Goal: Task Accomplishment & Management: Manage account settings

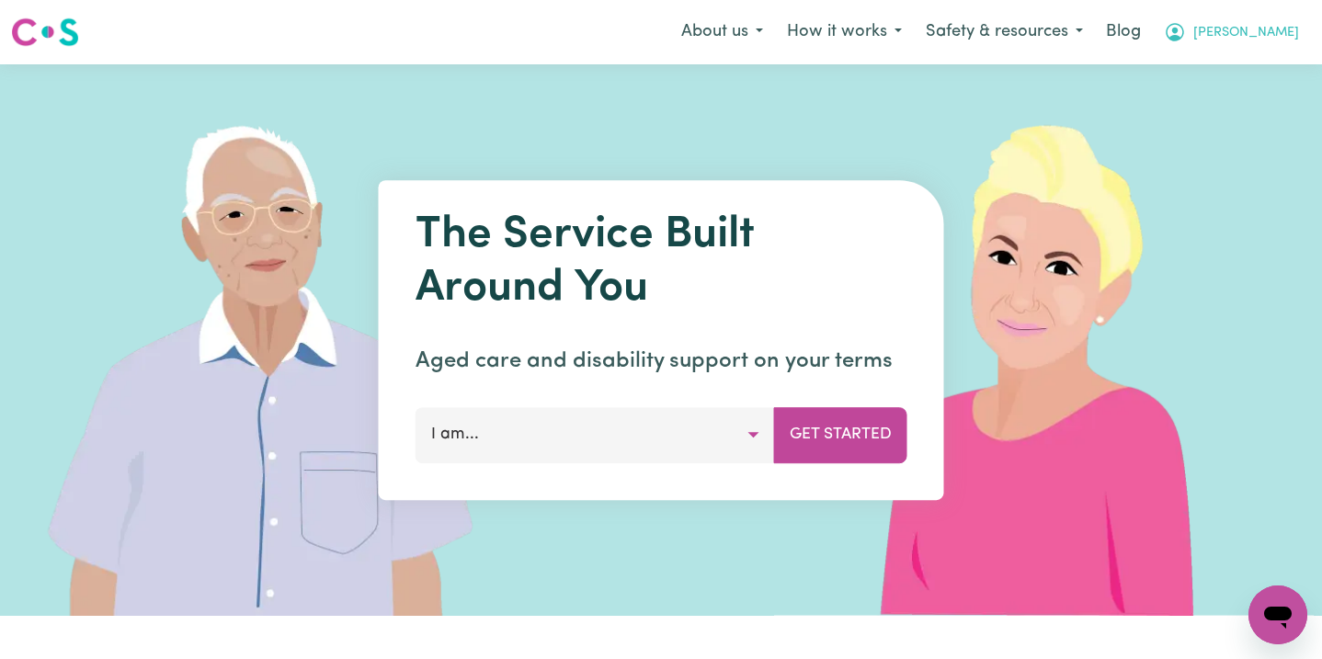
click at [1278, 25] on span "[PERSON_NAME]" at bounding box center [1247, 33] width 106 height 20
click at [1265, 96] on link "Logout" at bounding box center [1237, 105] width 145 height 35
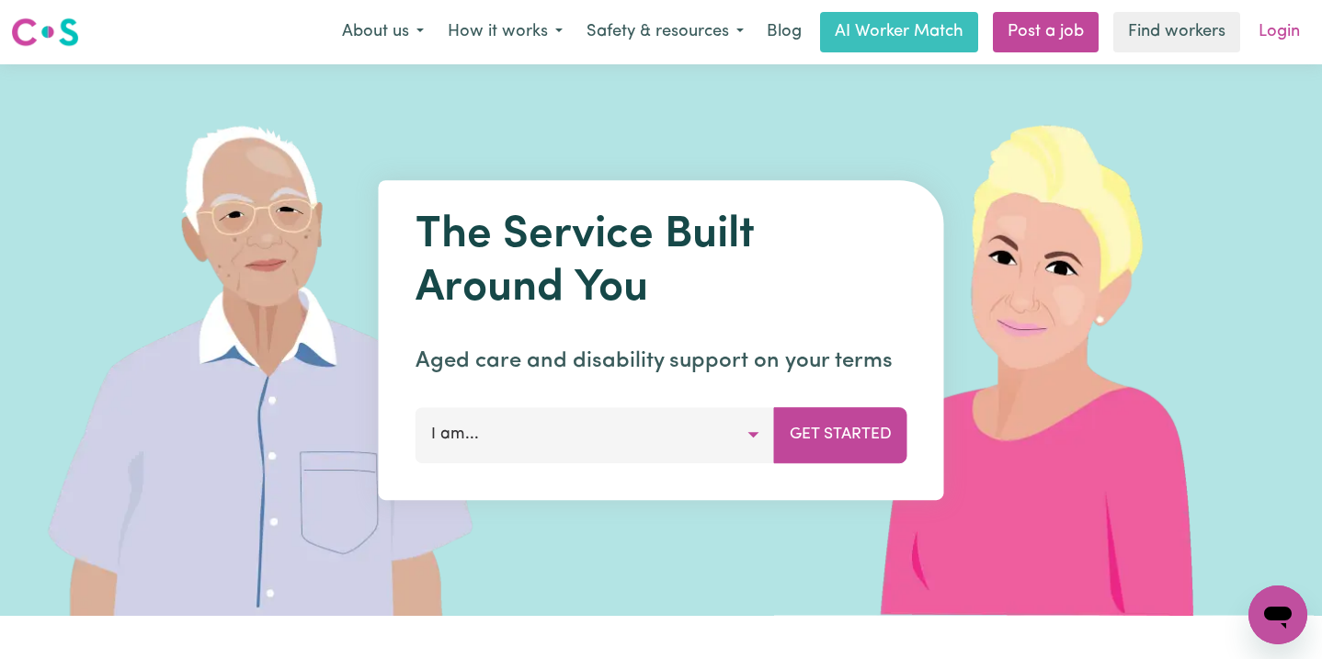
click at [1276, 29] on link "Login" at bounding box center [1279, 32] width 63 height 40
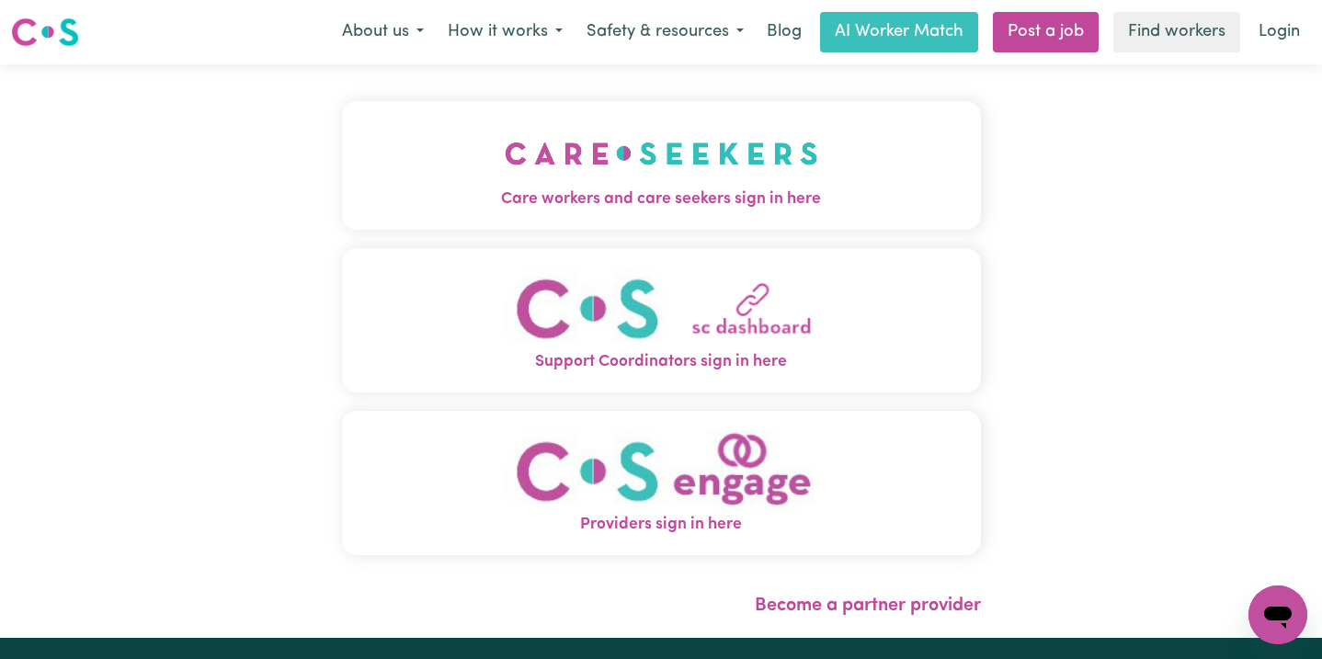
click at [594, 183] on img "Care workers and care seekers sign in here" at bounding box center [662, 154] width 314 height 68
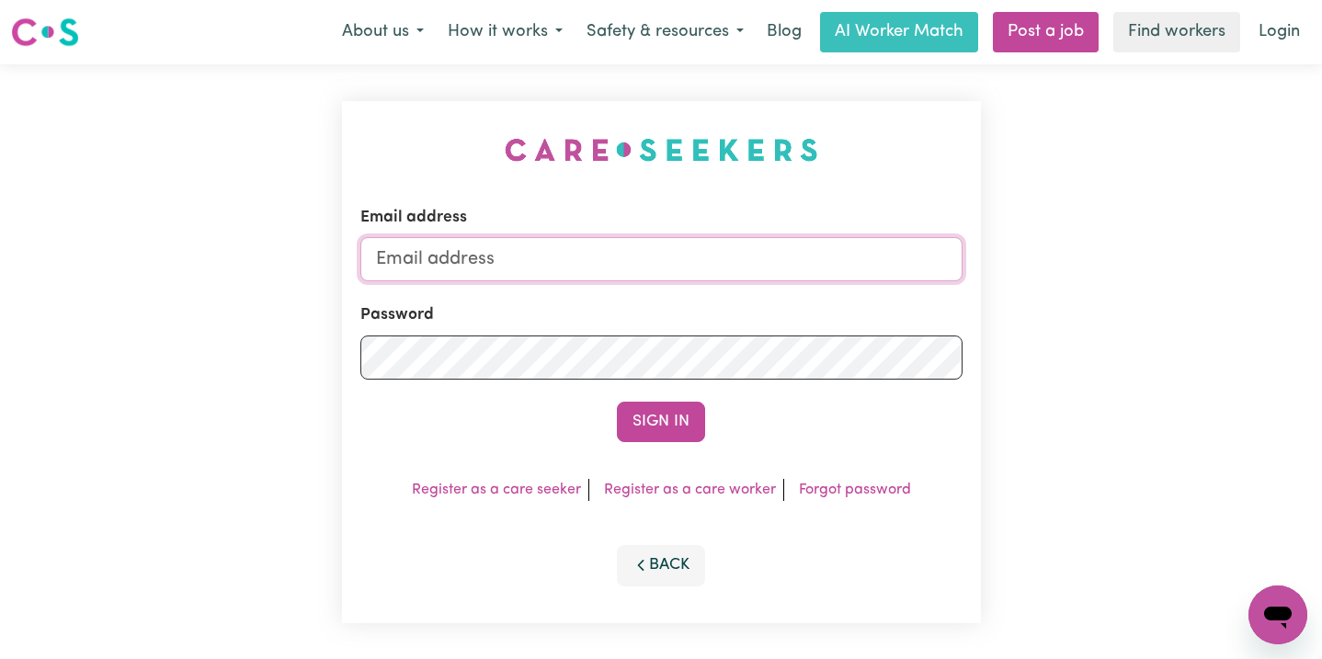
click at [630, 247] on input "Email address" at bounding box center [661, 259] width 602 height 44
type input "superuser~geoffdixon@careseekers.com.au"
click at [617, 402] on button "Sign In" at bounding box center [661, 422] width 88 height 40
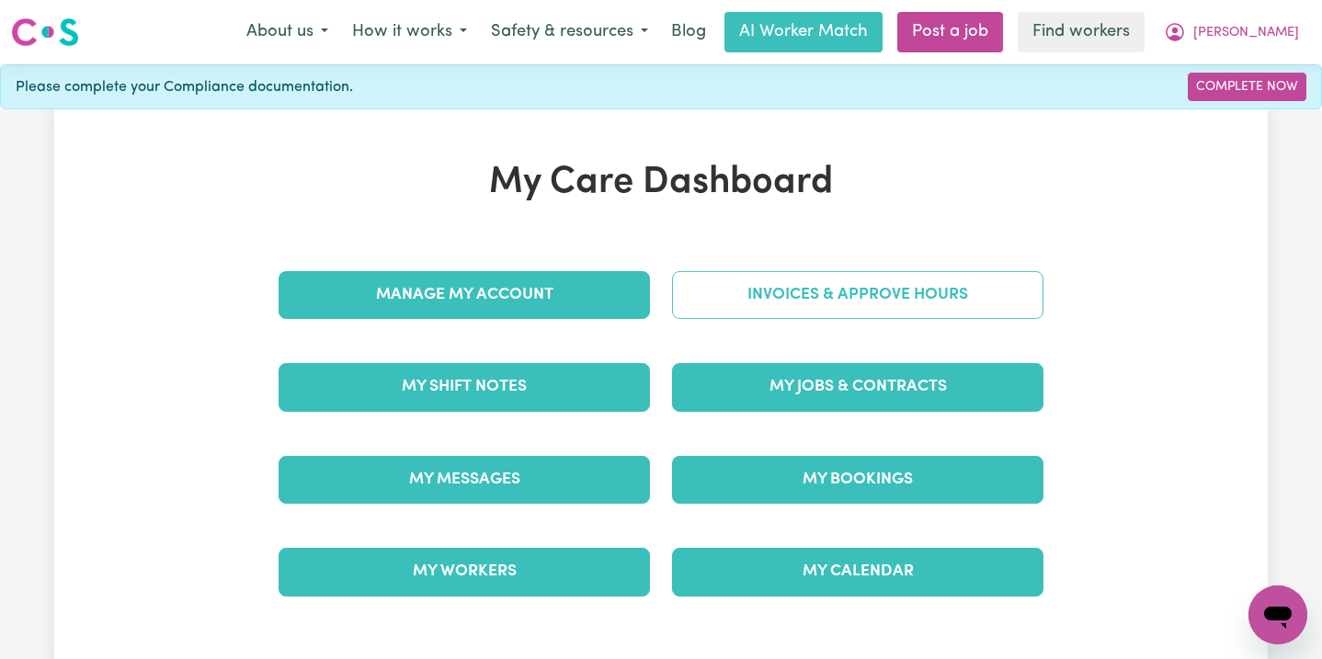
click at [888, 293] on link "Invoices & Approve Hours" at bounding box center [857, 295] width 371 height 48
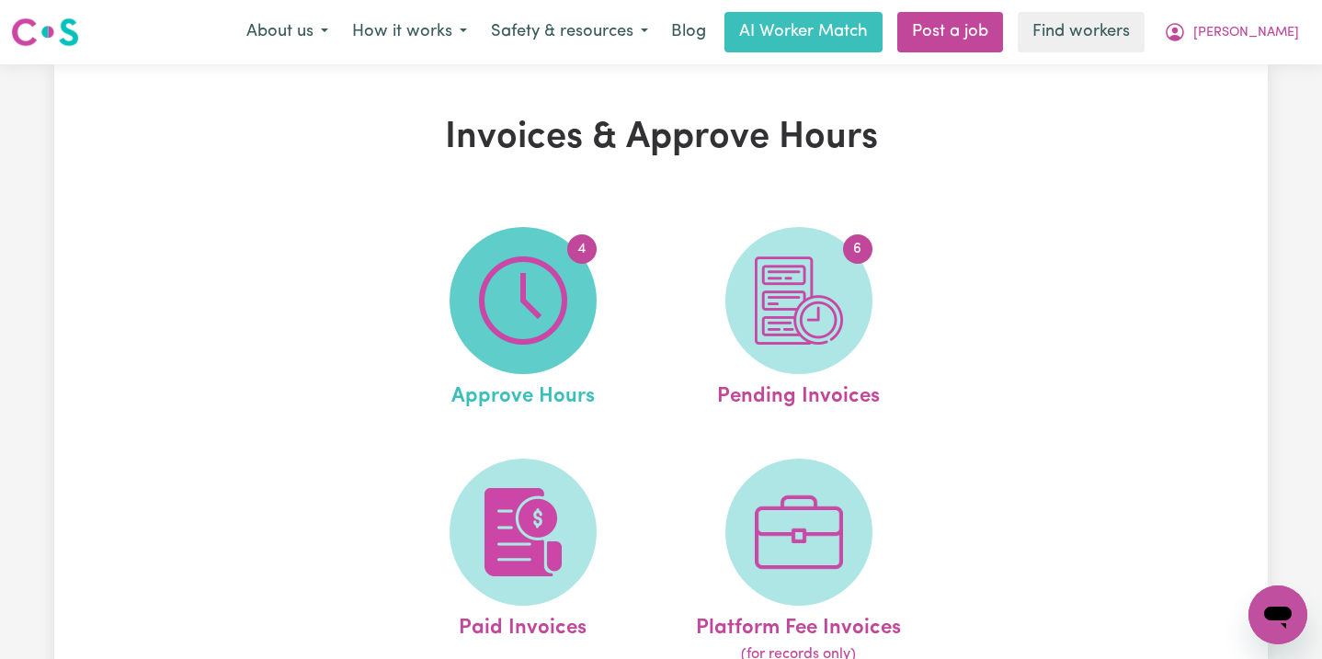
click at [535, 308] on img at bounding box center [523, 301] width 88 height 88
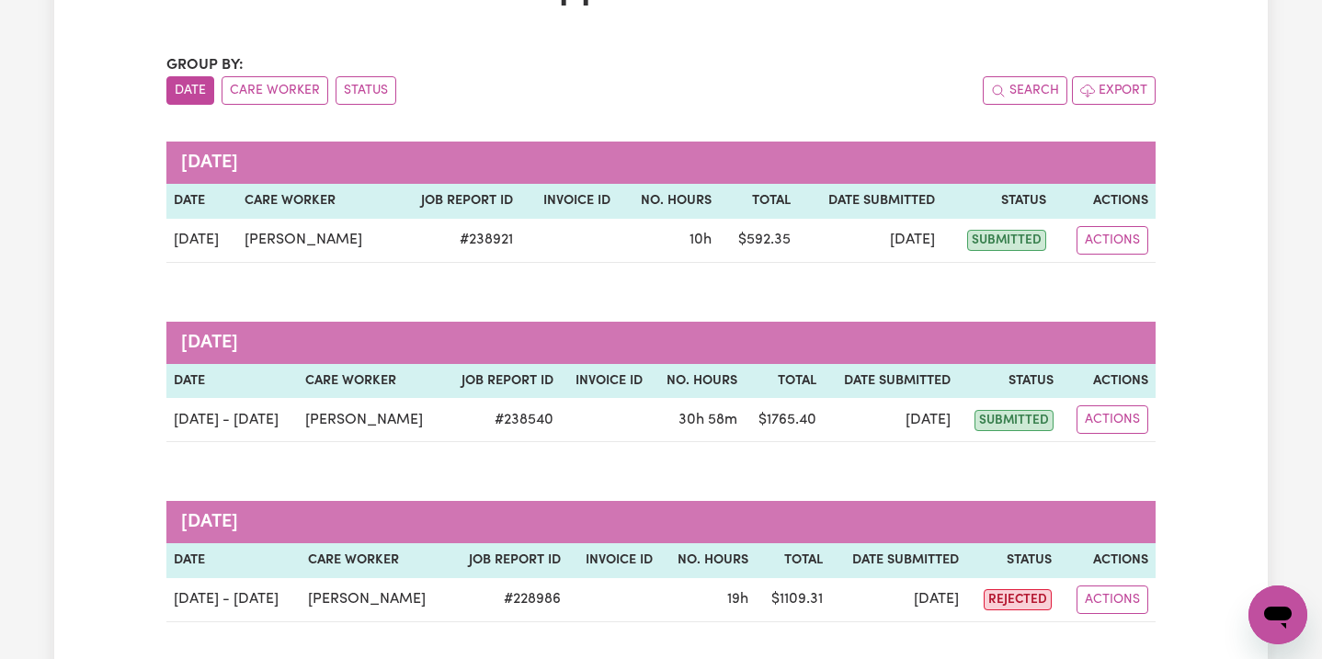
scroll to position [157, 0]
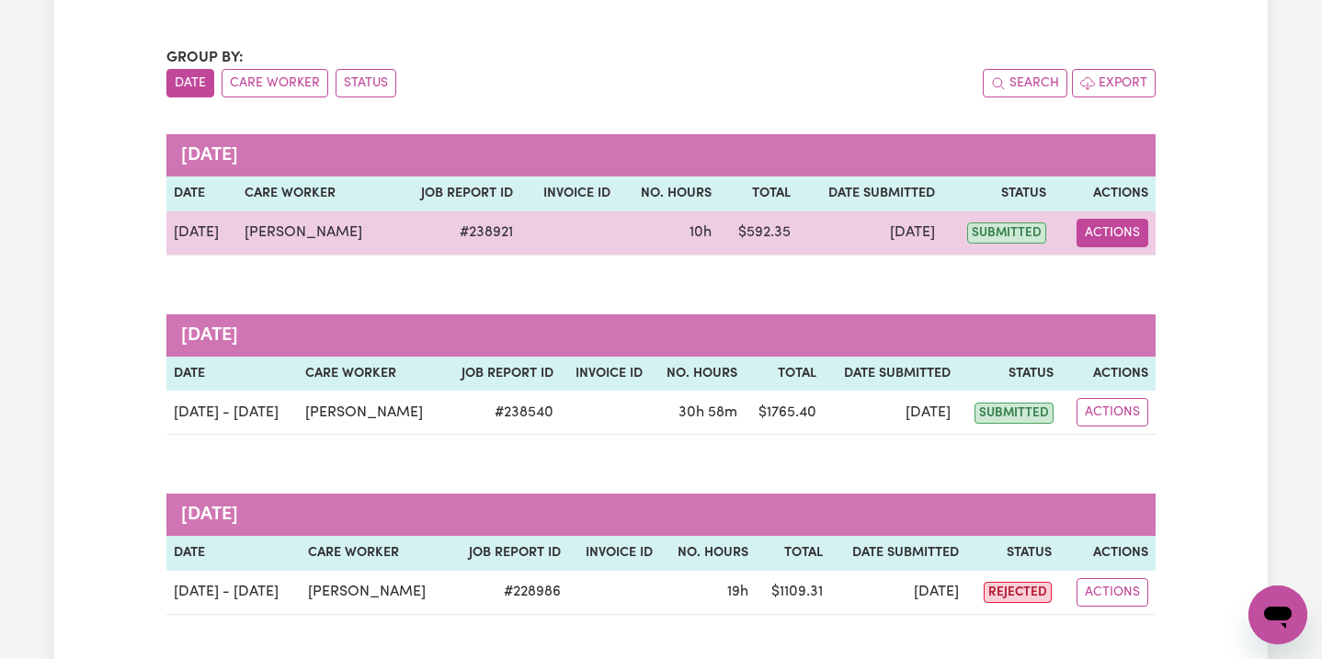
click at [1126, 227] on button "Actions" at bounding box center [1113, 233] width 72 height 29
click at [1125, 270] on link "View Job Report" at bounding box center [1154, 275] width 157 height 37
select select "pm"
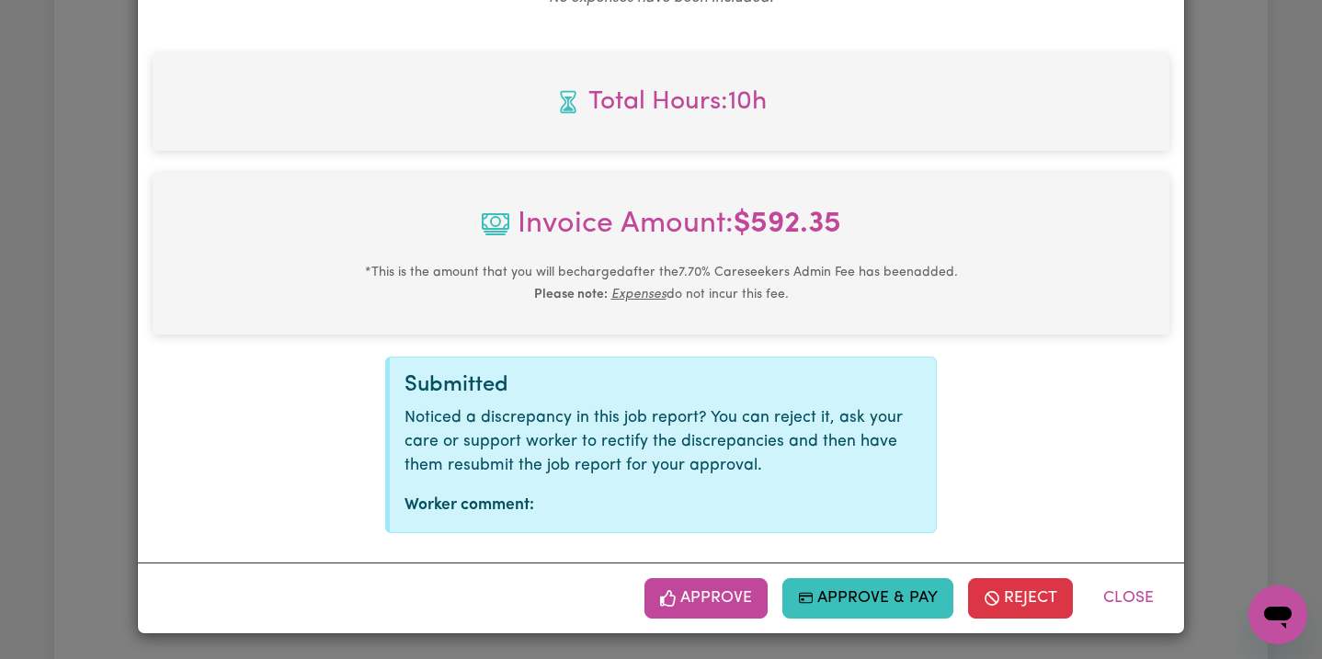
scroll to position [758, 0]
click at [739, 599] on button "Approve" at bounding box center [706, 597] width 123 height 40
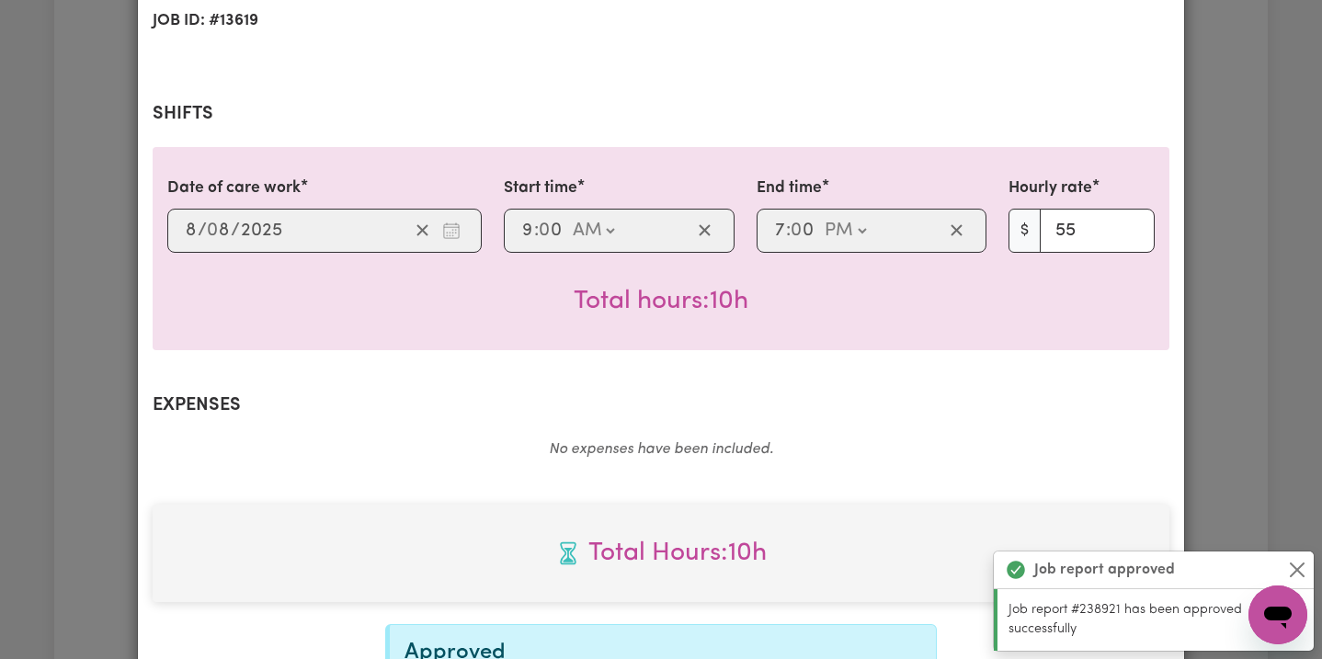
scroll to position [0, 0]
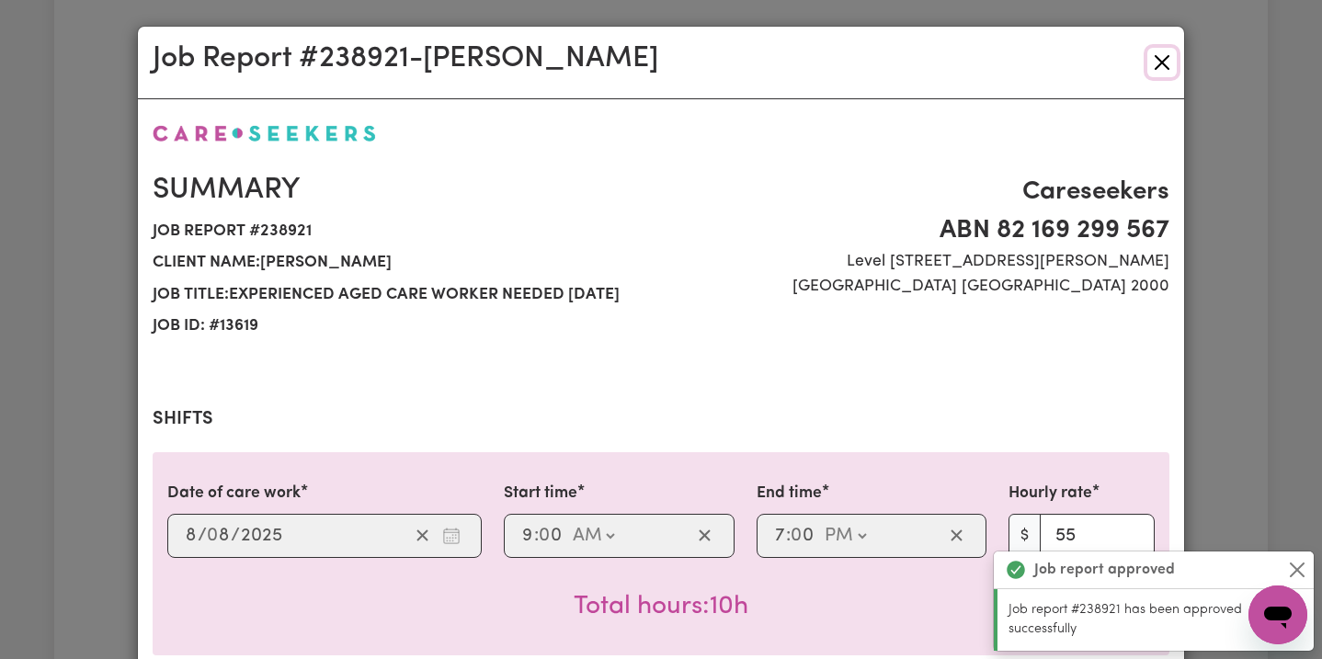
click at [1165, 68] on button "Close" at bounding box center [1162, 62] width 29 height 29
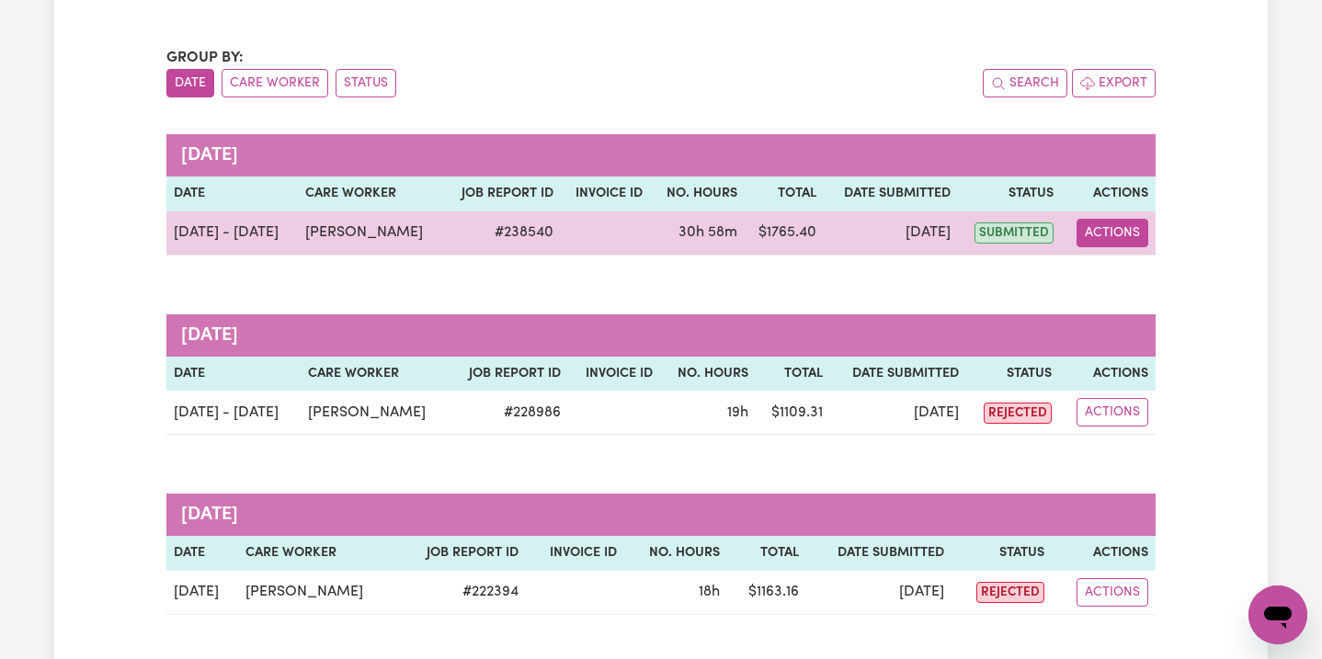
click at [1109, 230] on button "Actions" at bounding box center [1113, 233] width 72 height 29
click at [1117, 276] on link "View Job Report" at bounding box center [1159, 275] width 157 height 37
select select "pm"
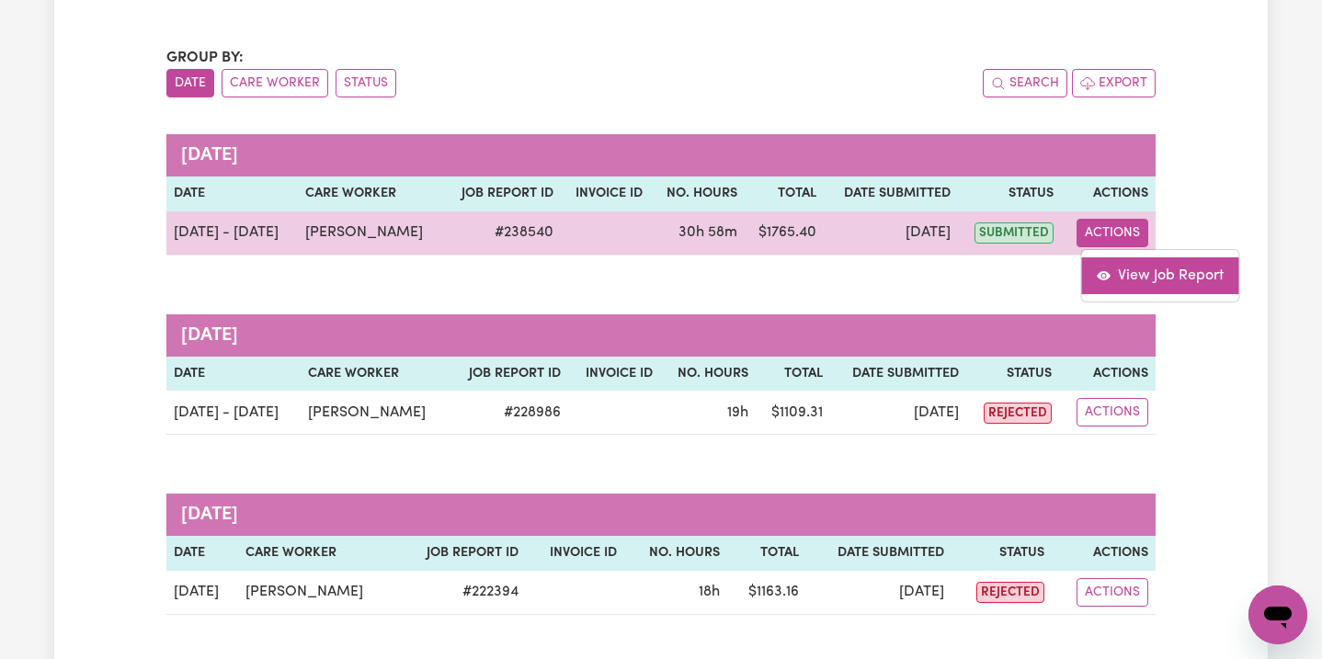
select select "pm"
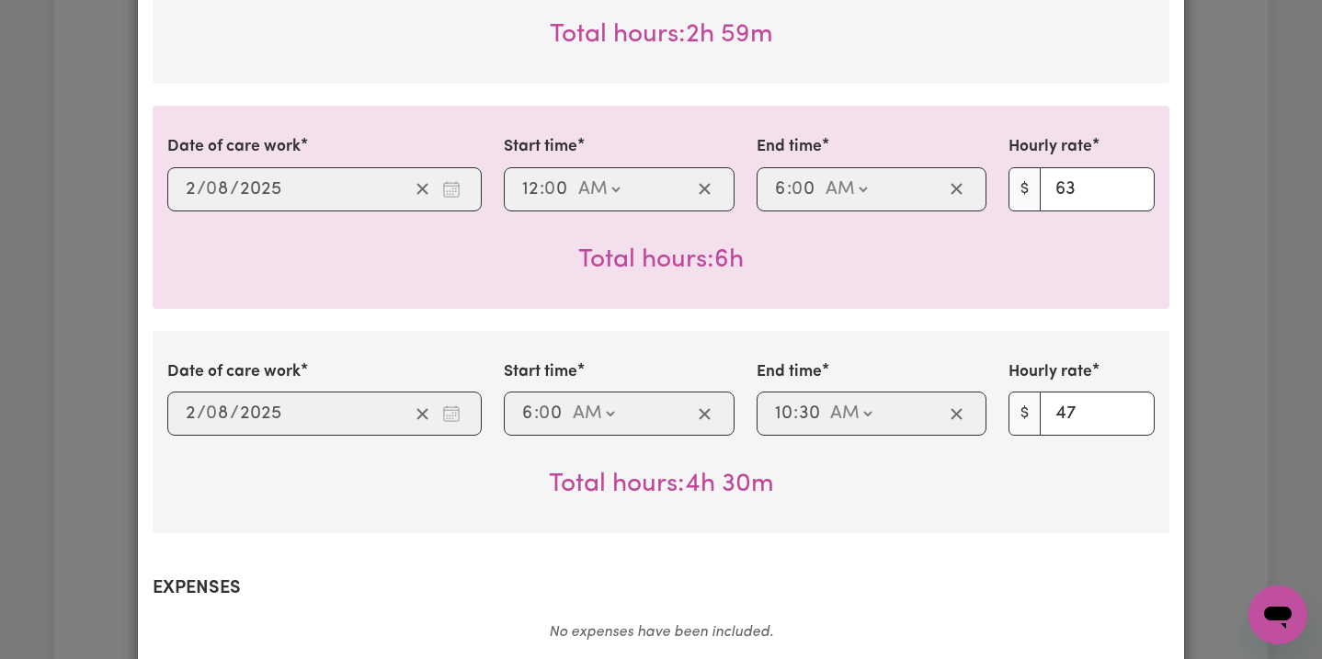
scroll to position [2356, 0]
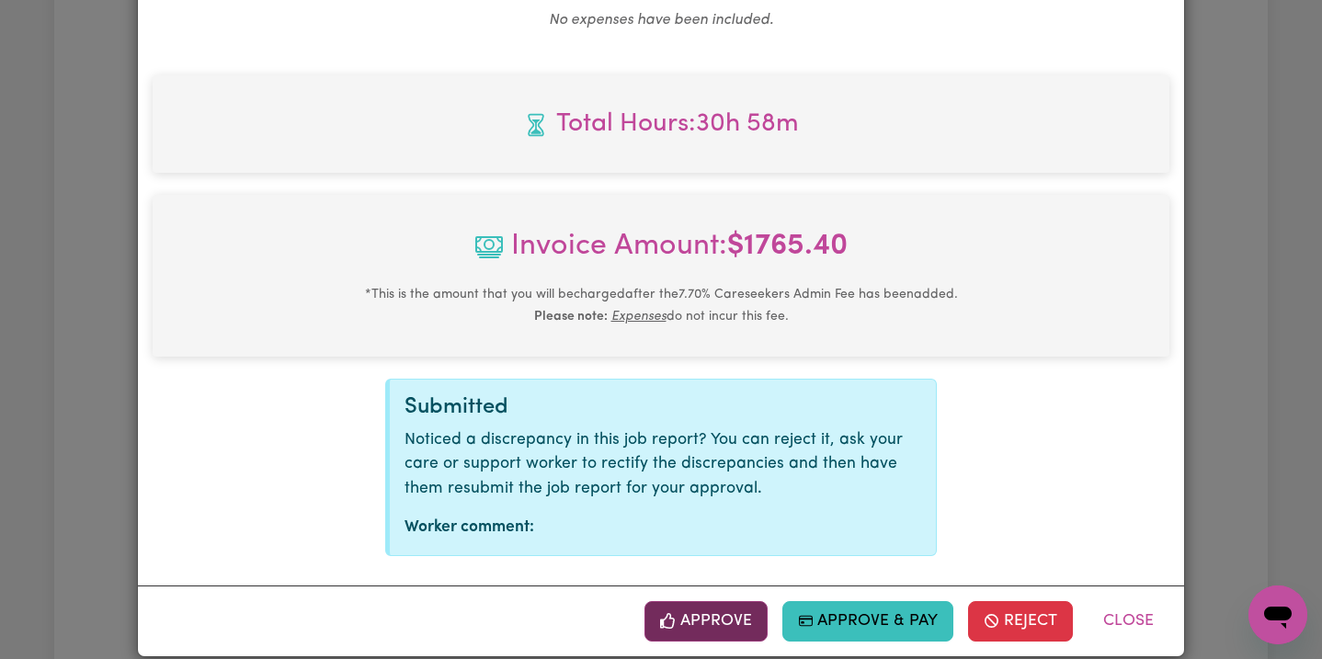
click at [727, 601] on button "Approve" at bounding box center [706, 621] width 123 height 40
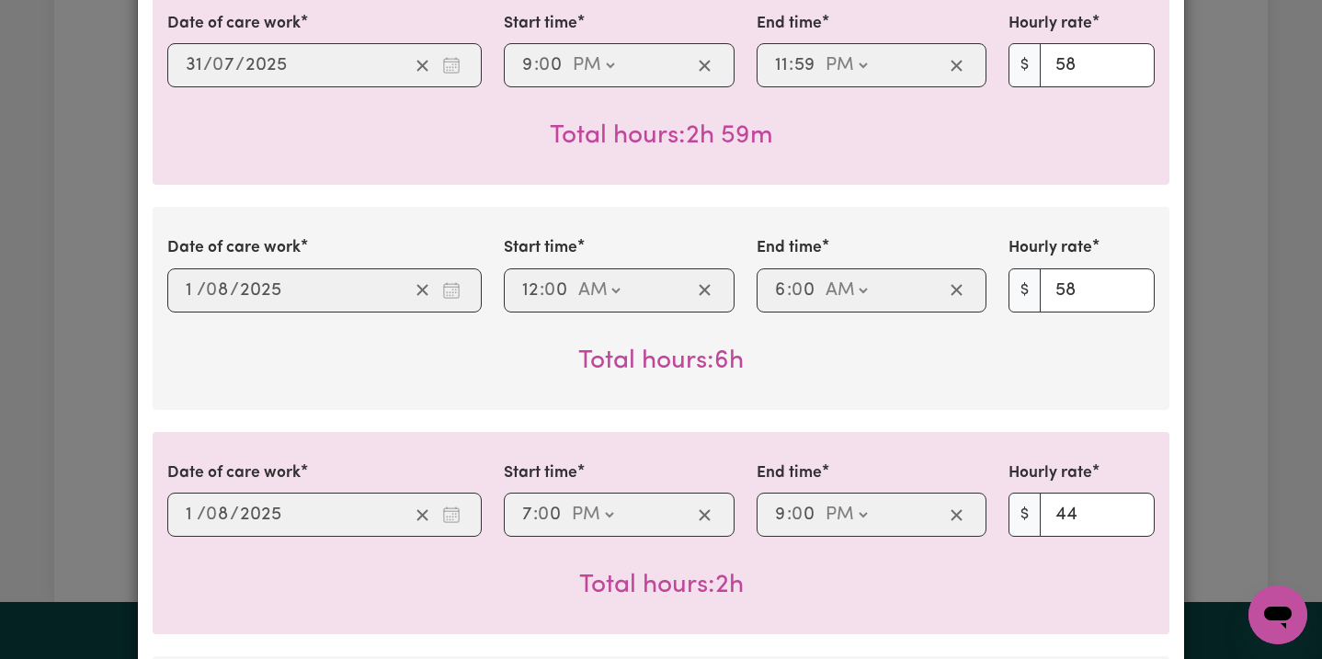
scroll to position [0, 0]
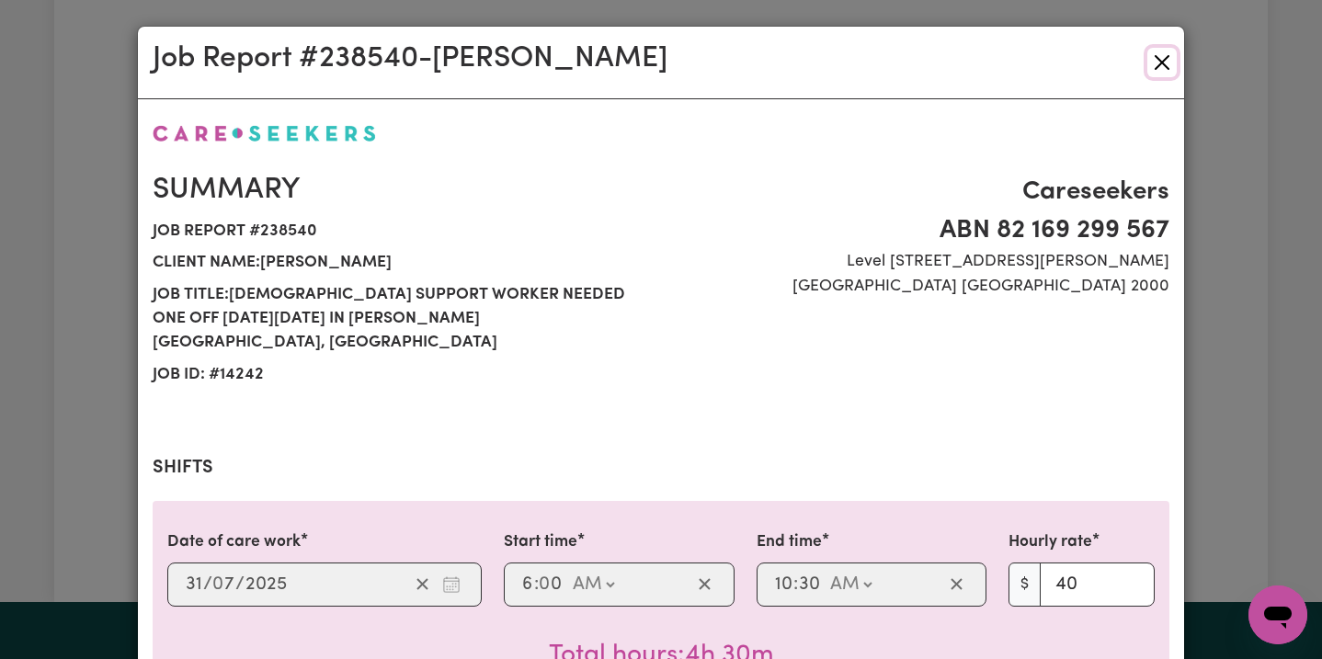
click at [1166, 67] on button "Close" at bounding box center [1162, 62] width 29 height 29
